Goal: Use online tool/utility: Utilize a website feature to perform a specific function

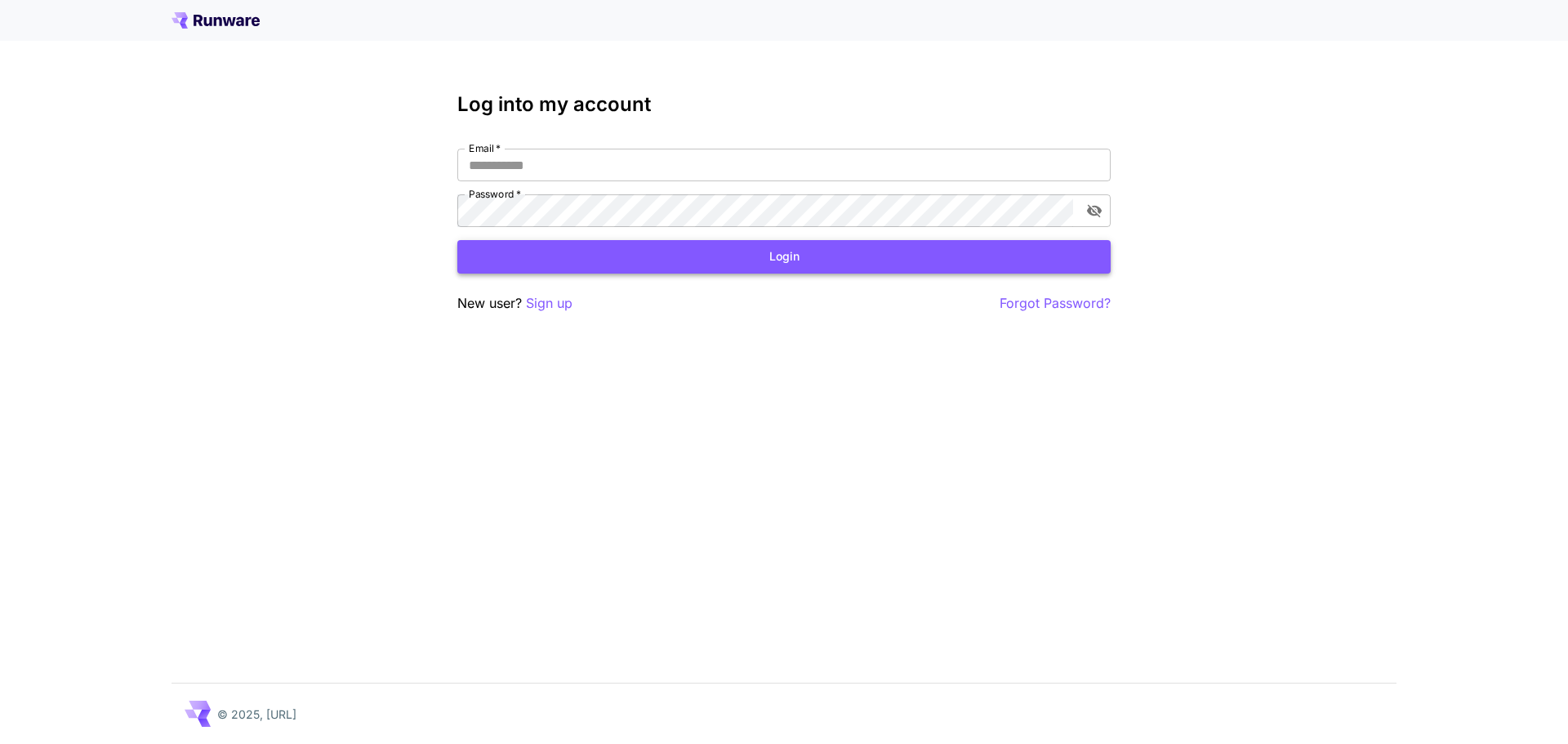
type input "**********"
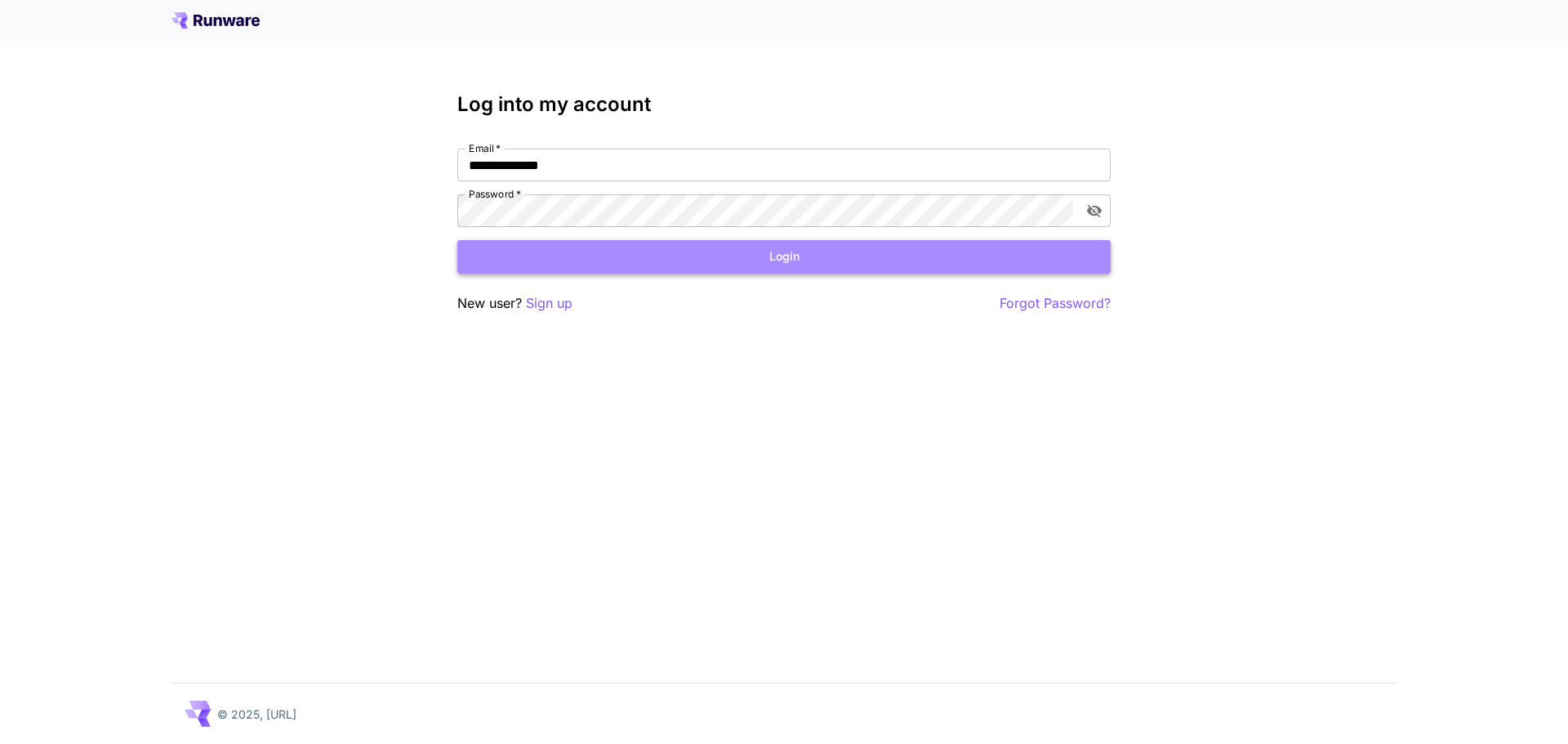
click at [682, 258] on button "Login" at bounding box center [784, 256] width 653 height 34
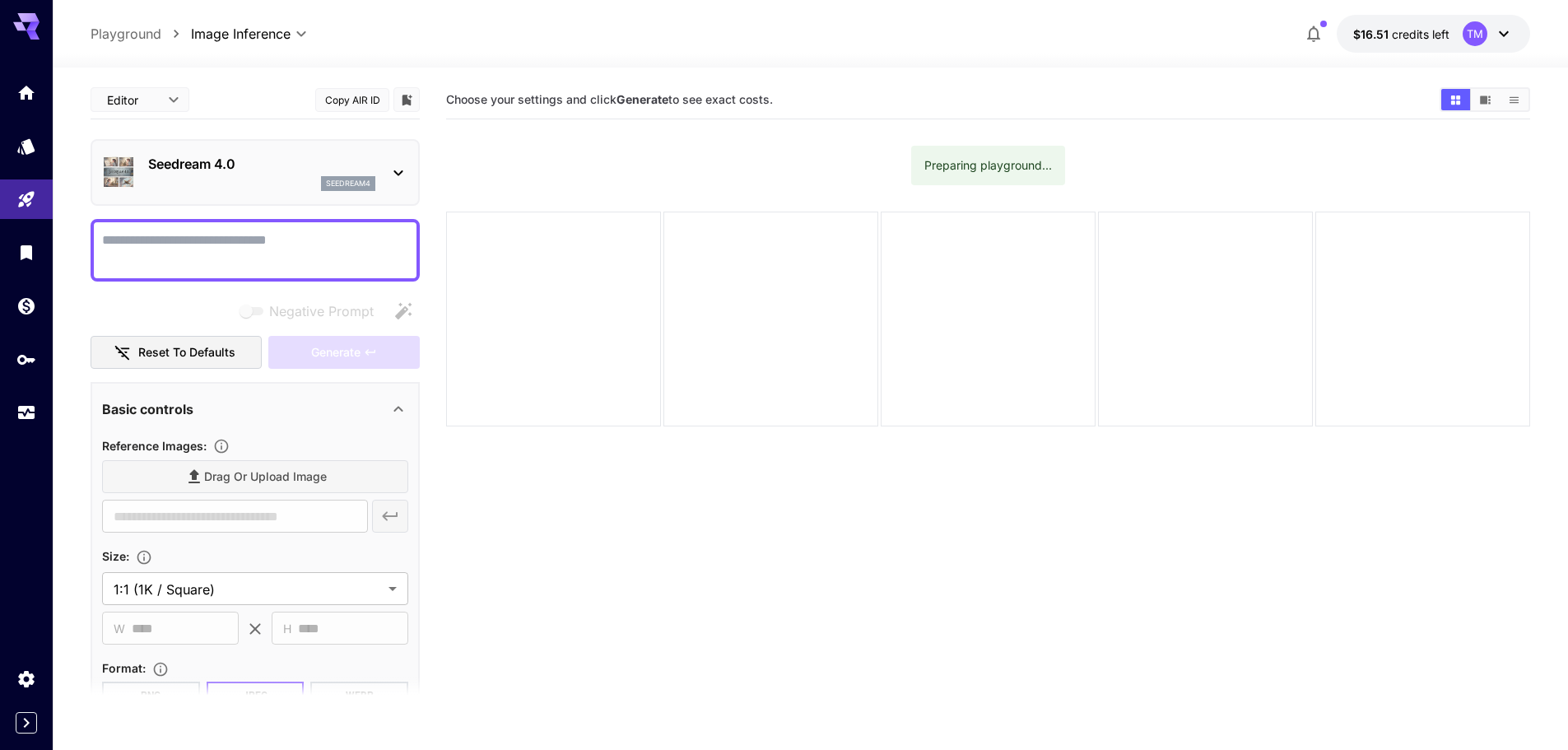
click at [223, 470] on div "Drag or upload image" at bounding box center [255, 477] width 306 height 34
click at [222, 474] on div "Drag or upload image" at bounding box center [255, 477] width 306 height 34
